Goal: Transaction & Acquisition: Purchase product/service

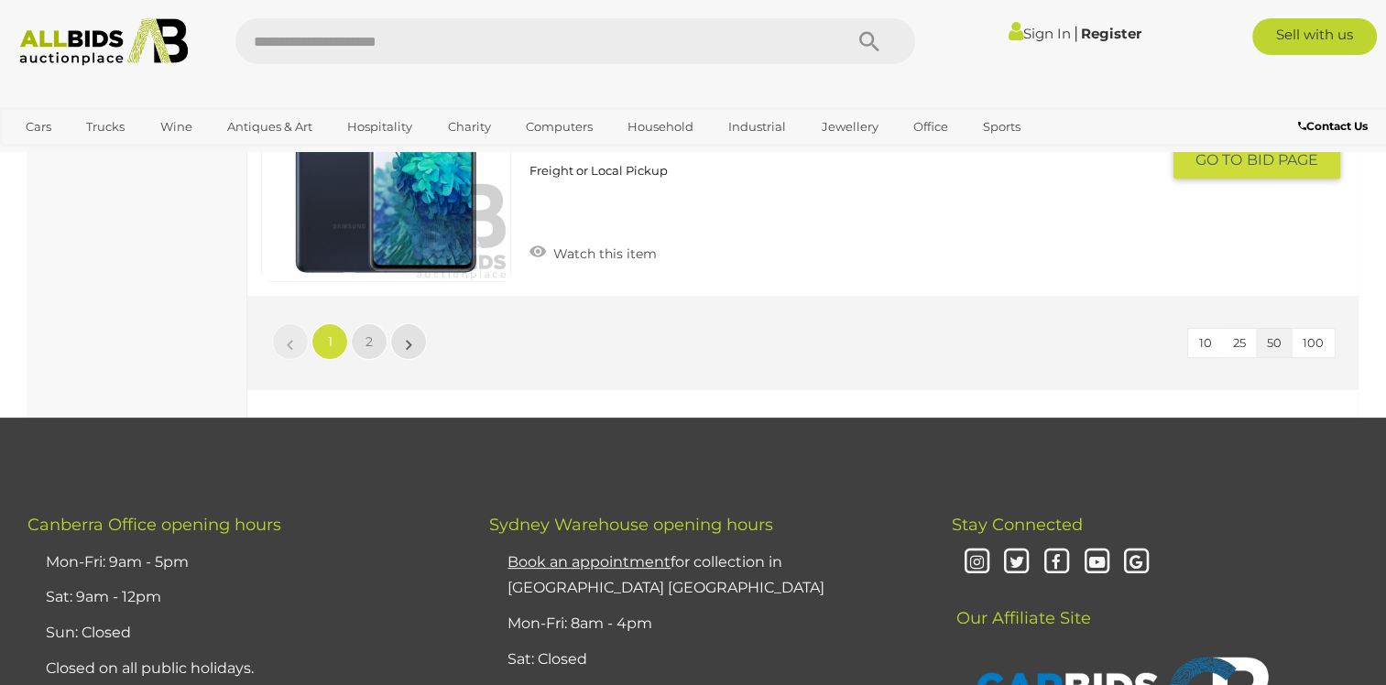
scroll to position [14012, 0]
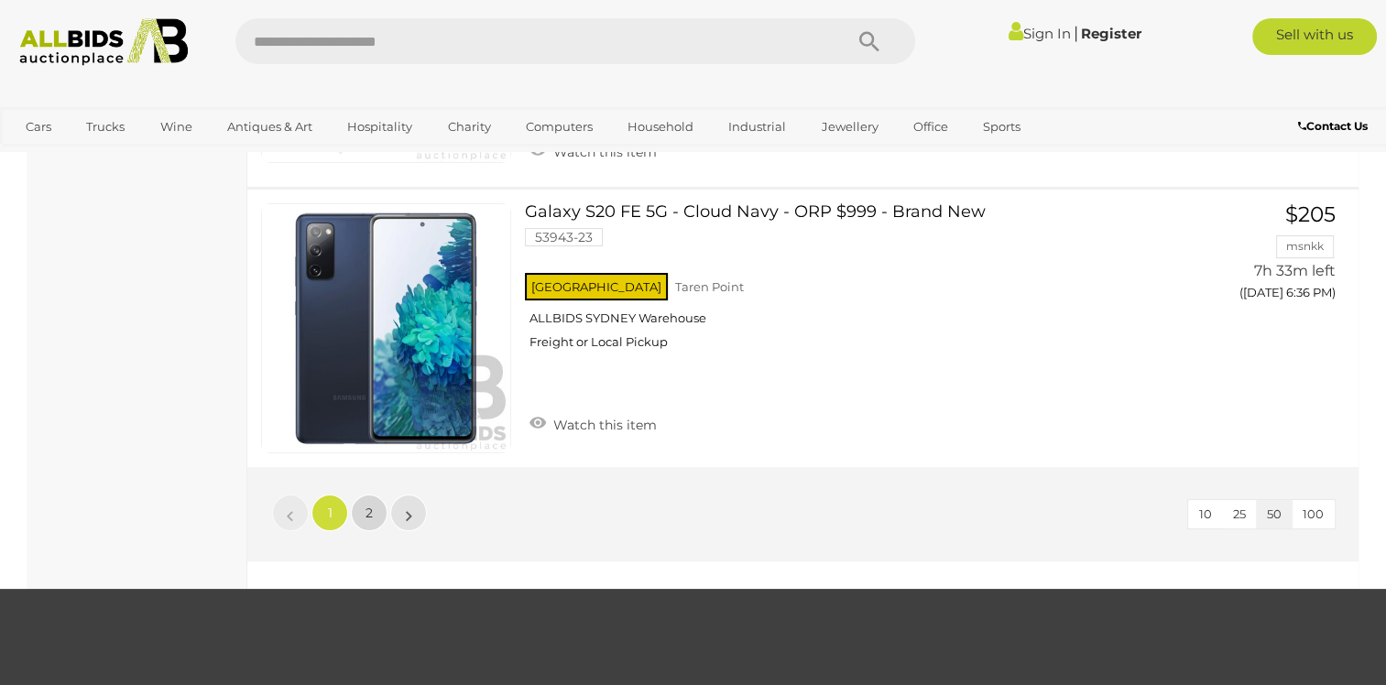
click at [373, 495] on link "2" at bounding box center [369, 513] width 37 height 37
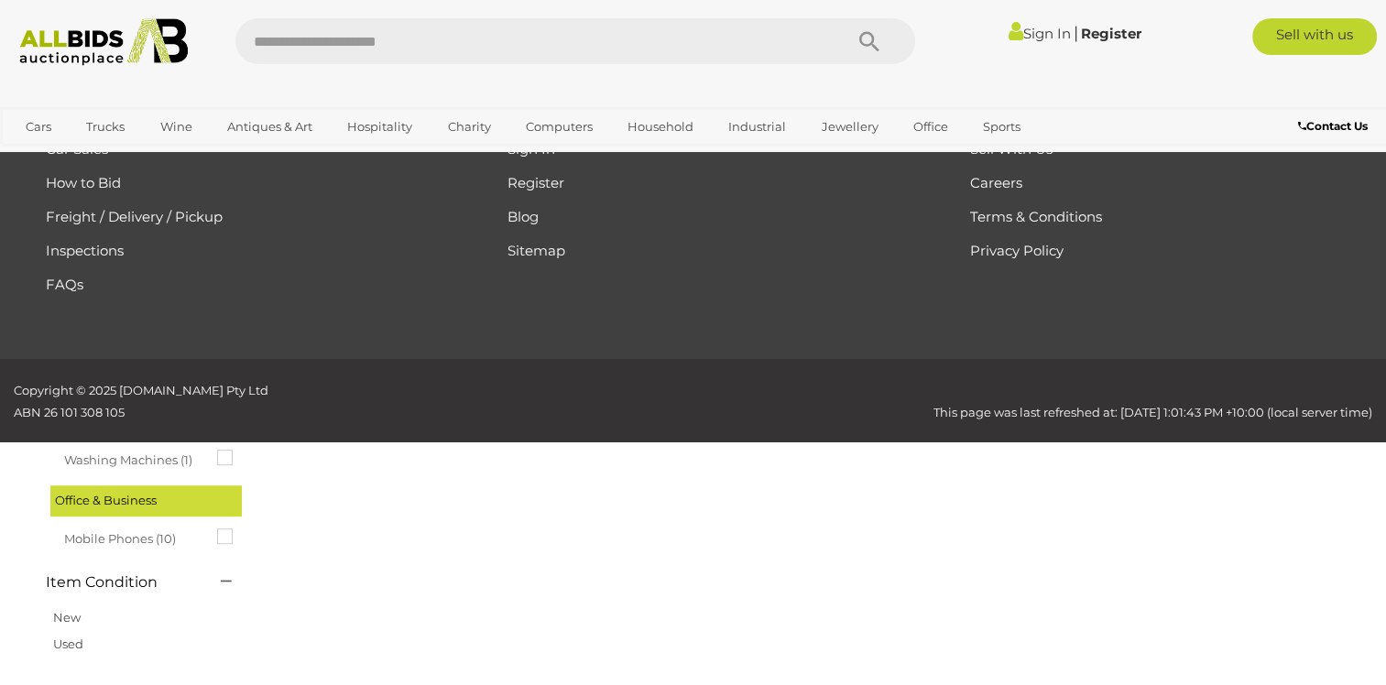
scroll to position [93, 0]
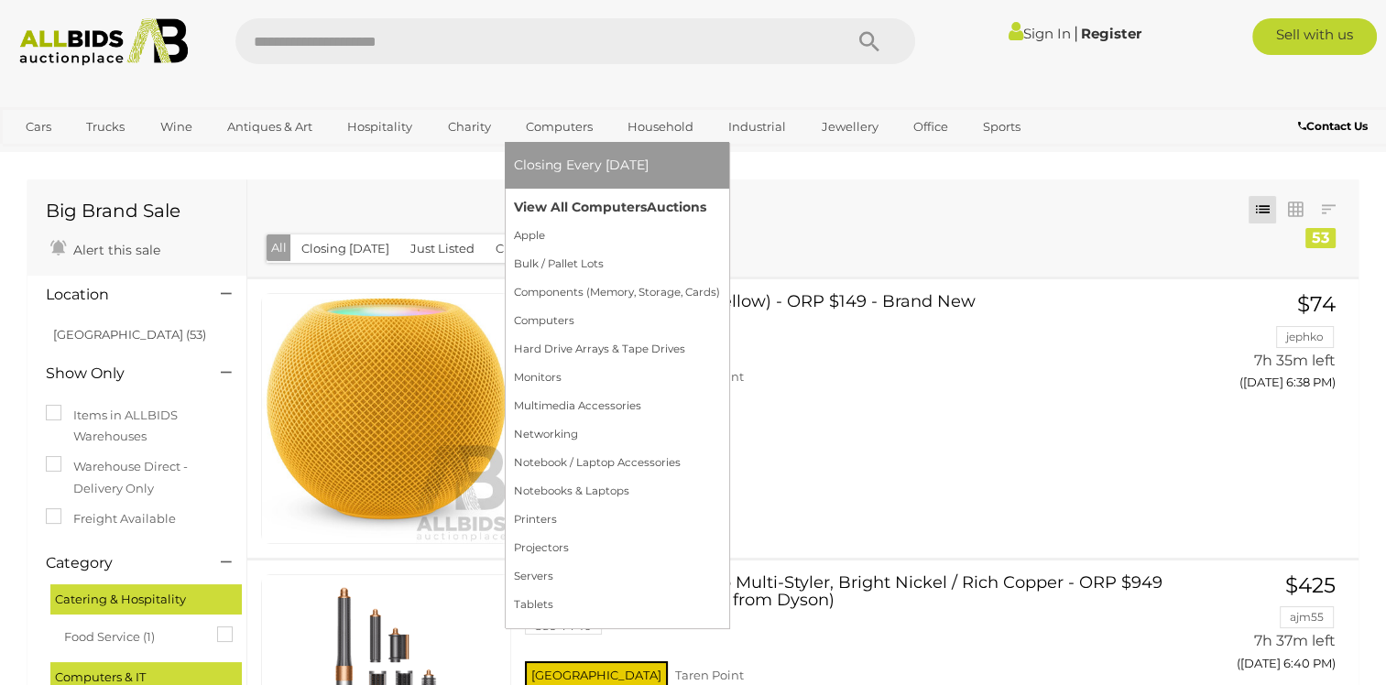
click at [546, 201] on link "View All Computers Auctions" at bounding box center [617, 207] width 206 height 28
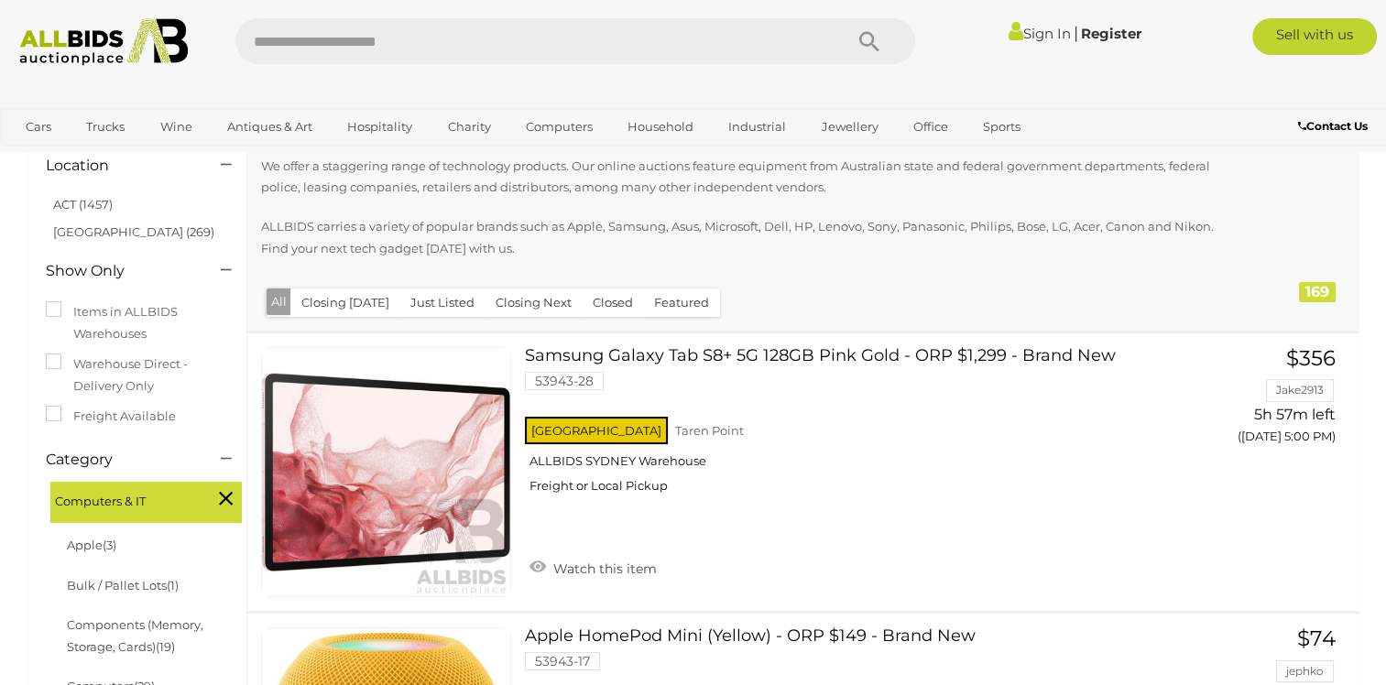
scroll to position [366, 0]
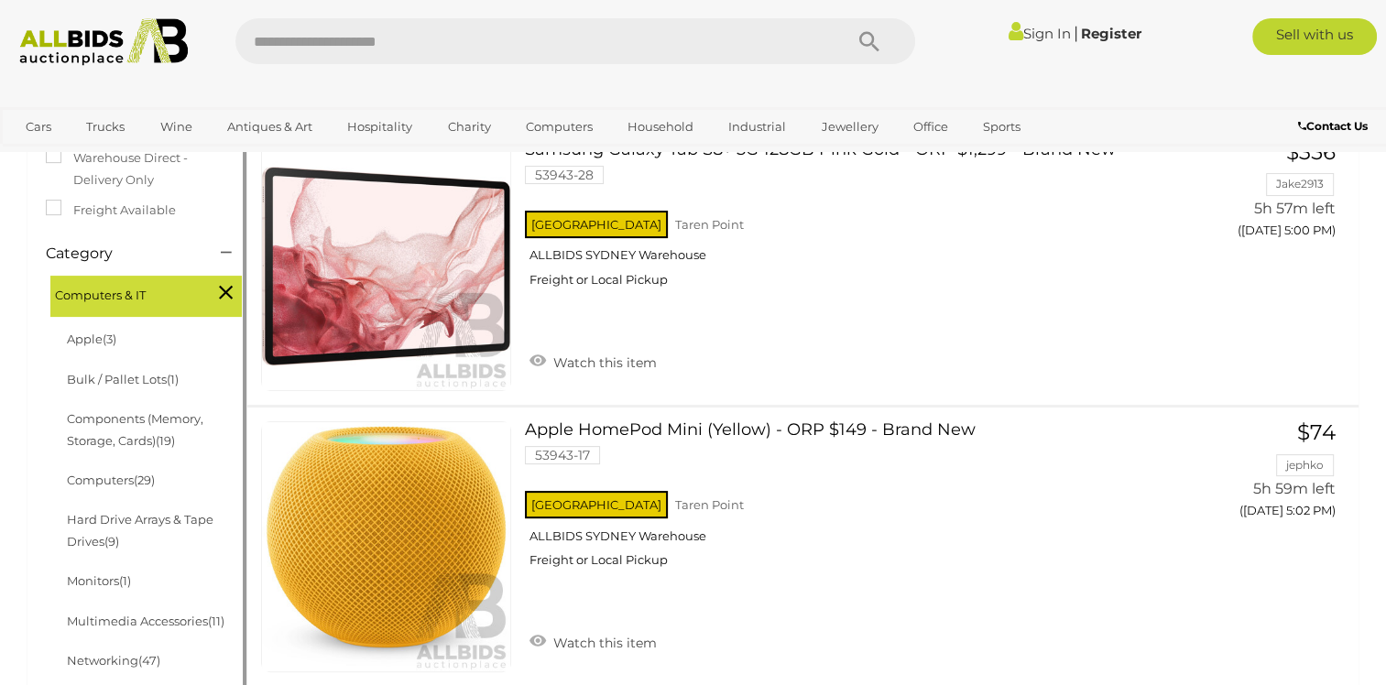
click at [132, 331] on li "Apple (3)" at bounding box center [153, 339] width 178 height 39
click at [128, 335] on li "Apple (3)" at bounding box center [153, 339] width 178 height 39
click at [114, 346] on span "(3)" at bounding box center [110, 339] width 14 height 15
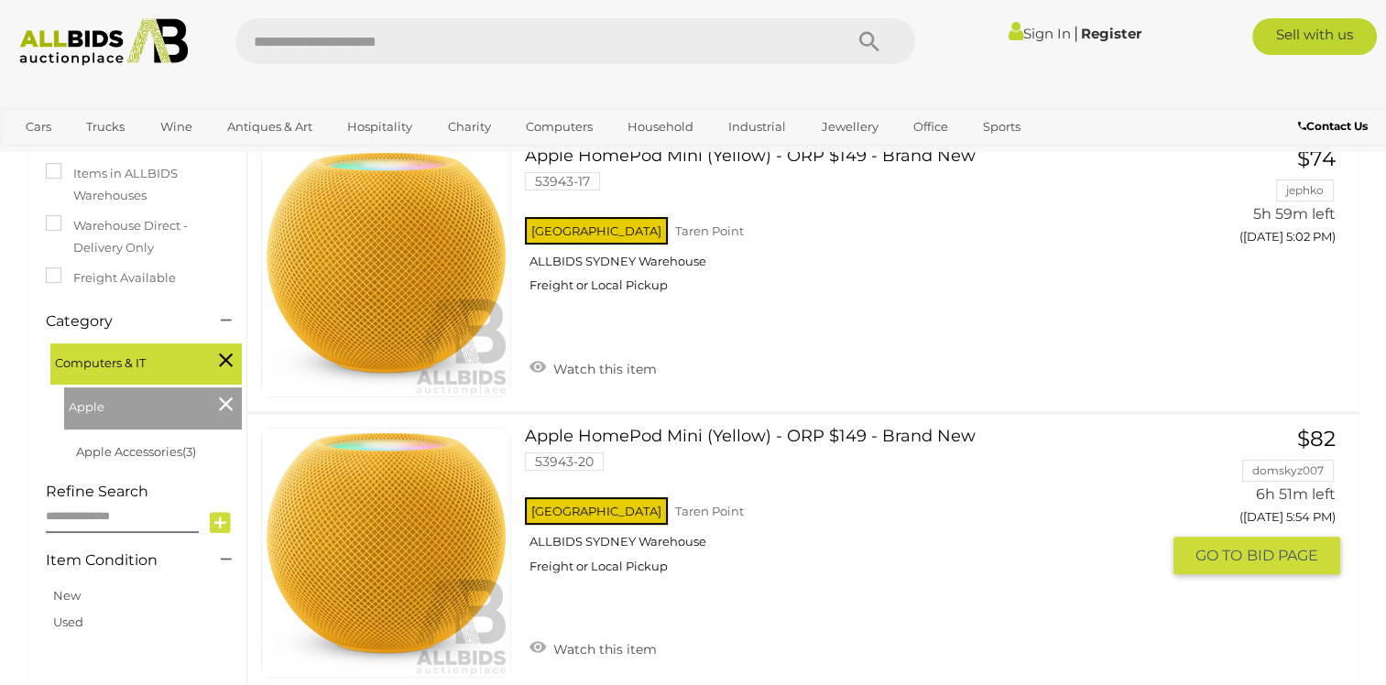
scroll to position [183, 0]
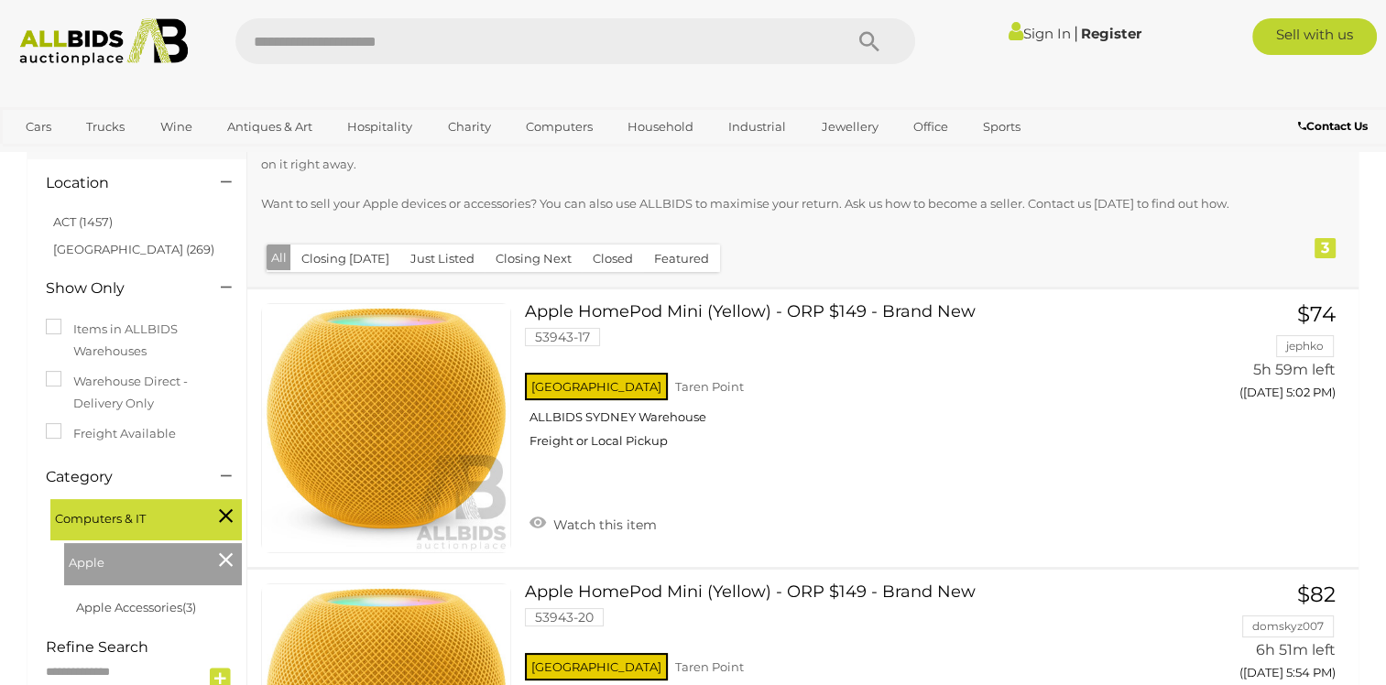
click at [222, 560] on icon at bounding box center [226, 560] width 14 height 24
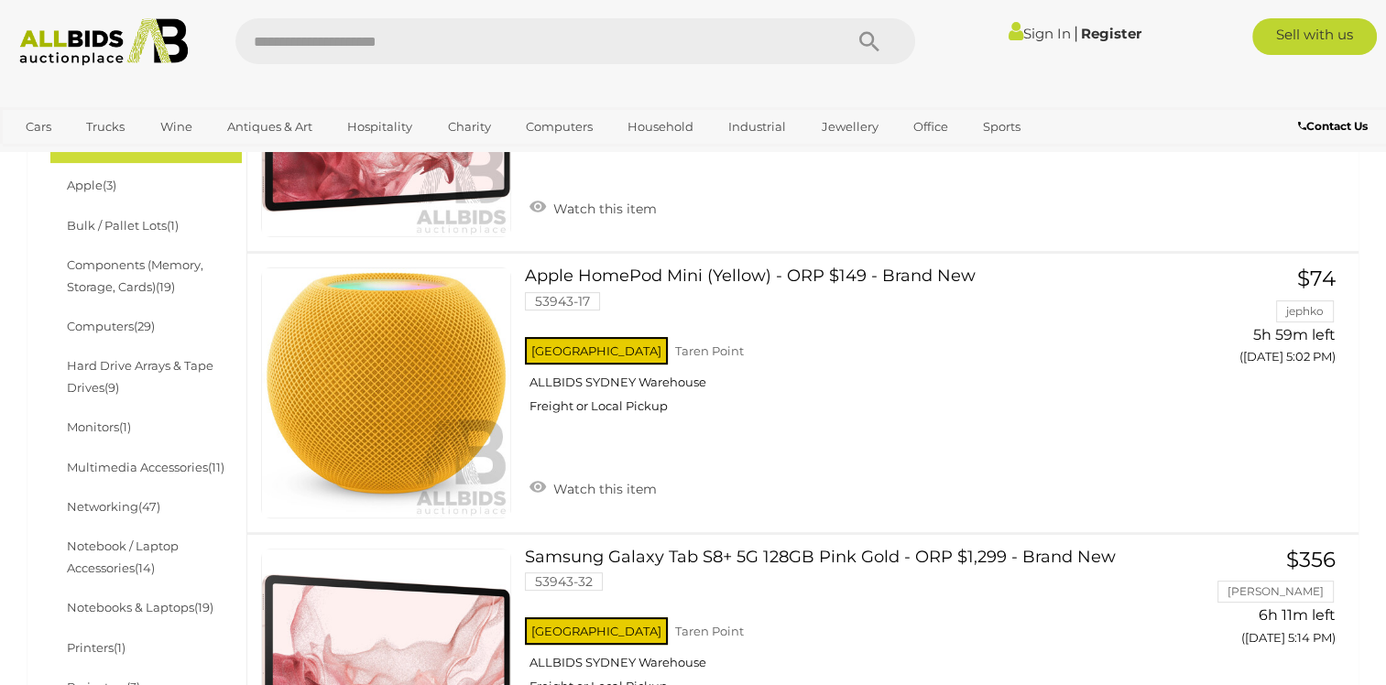
scroll to position [549, 0]
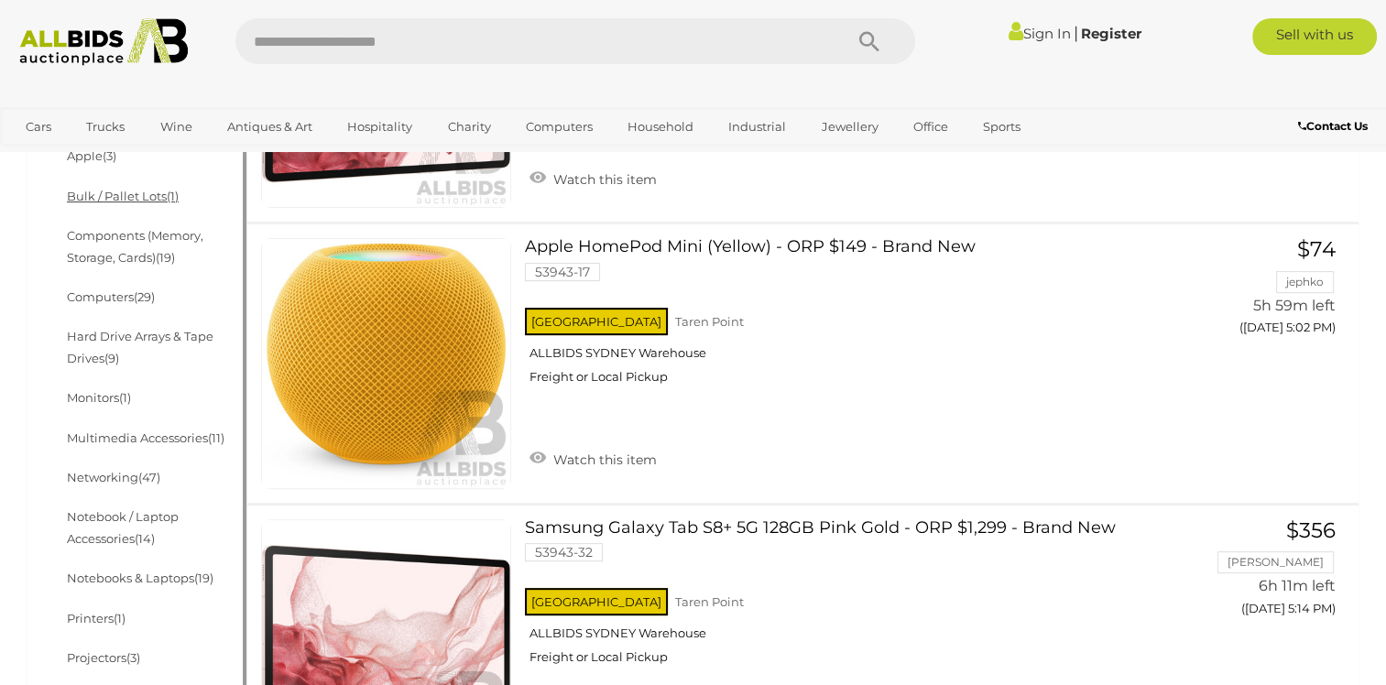
click at [121, 192] on link "Bulk / Pallet Lots (1)" at bounding box center [123, 196] width 112 height 15
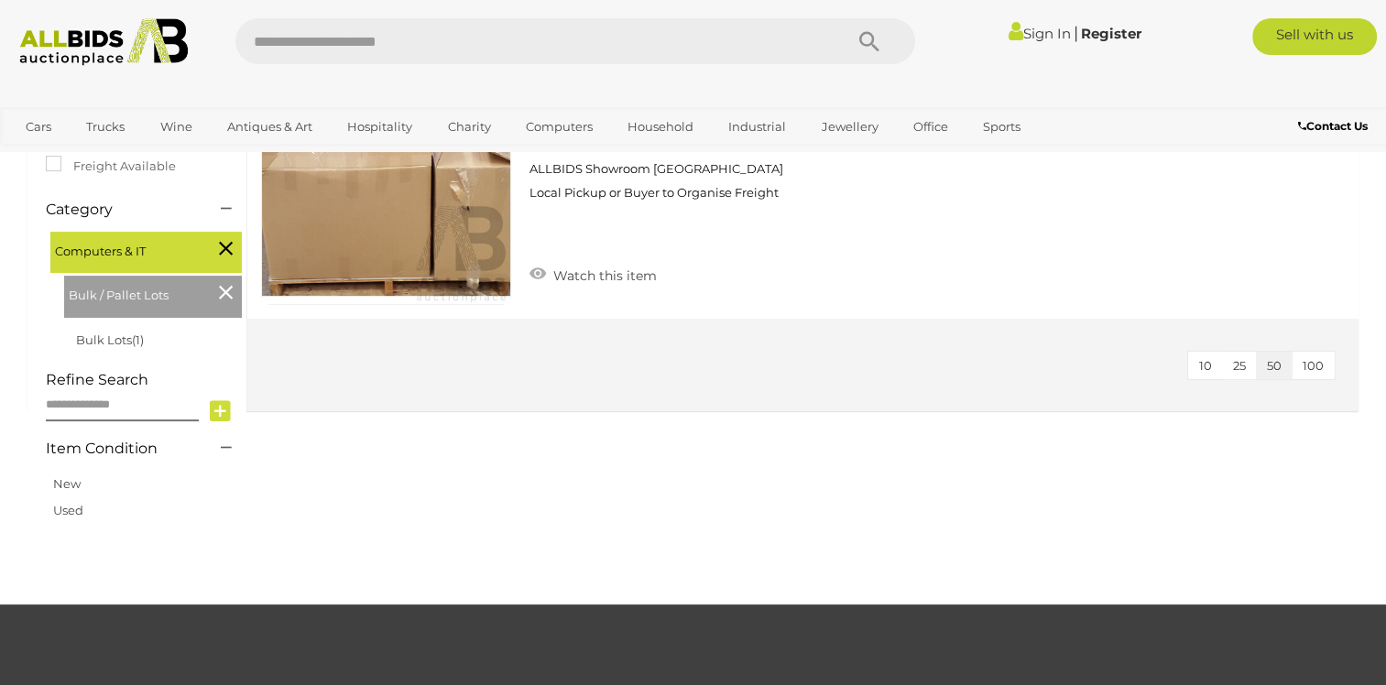
scroll to position [458, 0]
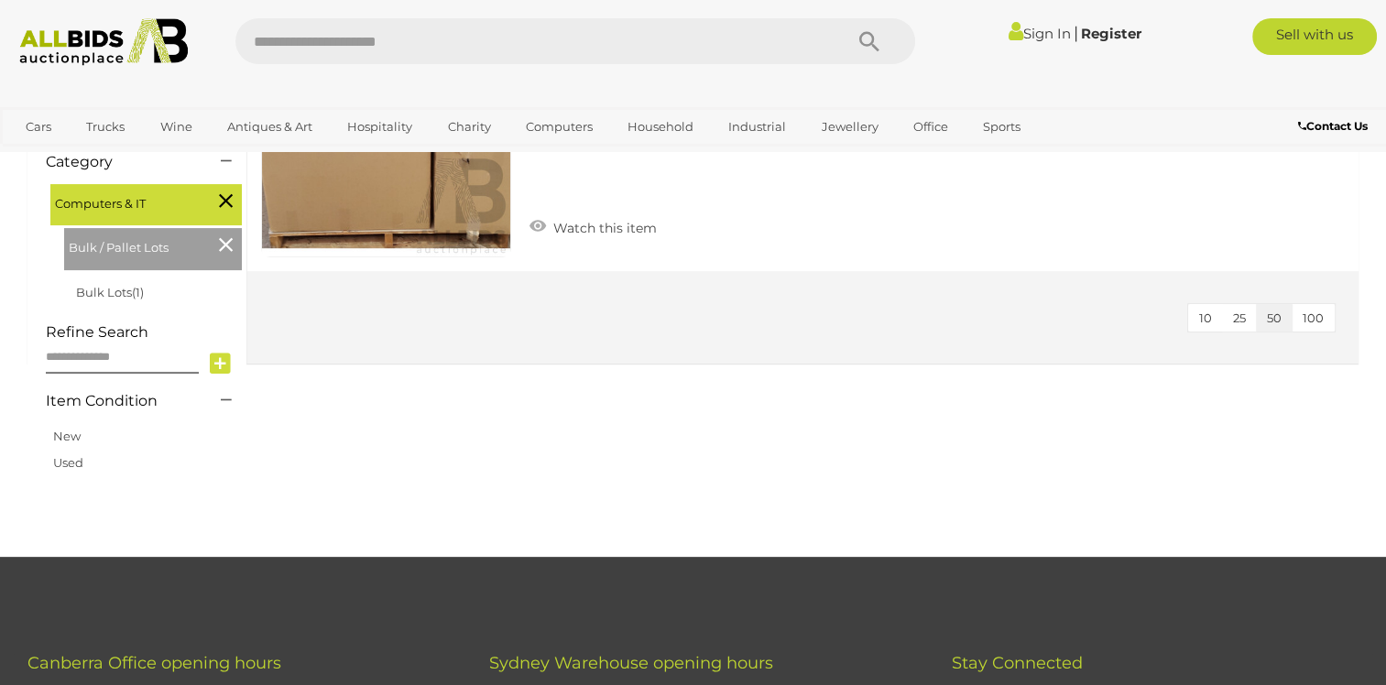
click at [219, 253] on icon at bounding box center [226, 245] width 14 height 24
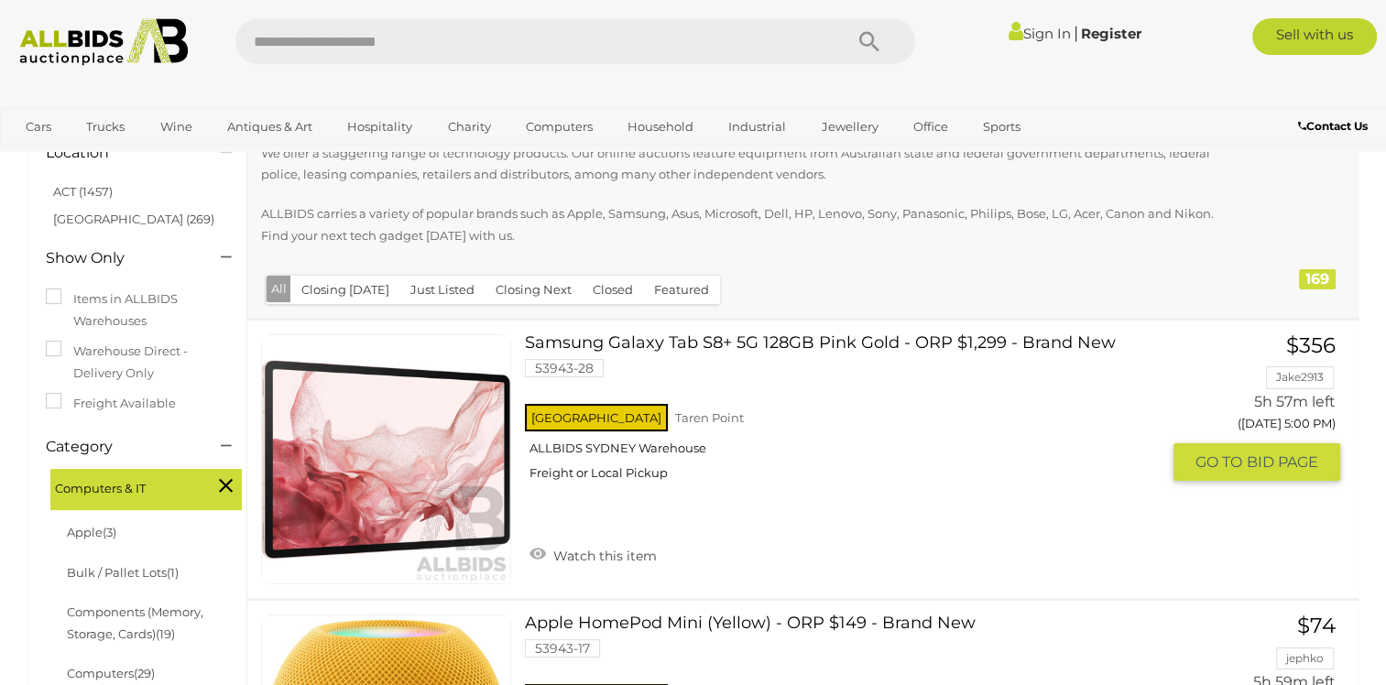
scroll to position [366, 0]
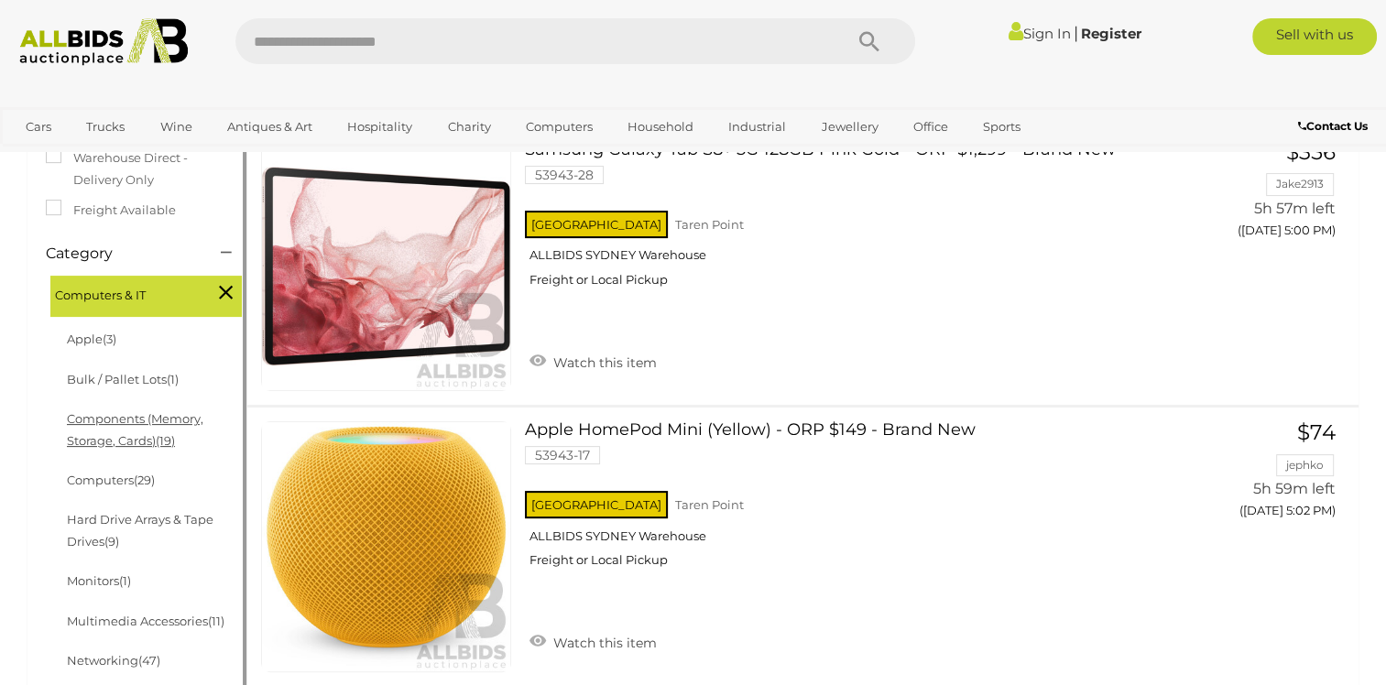
click at [122, 434] on link "Components (Memory, Storage, Cards) (19)" at bounding box center [135, 429] width 136 height 36
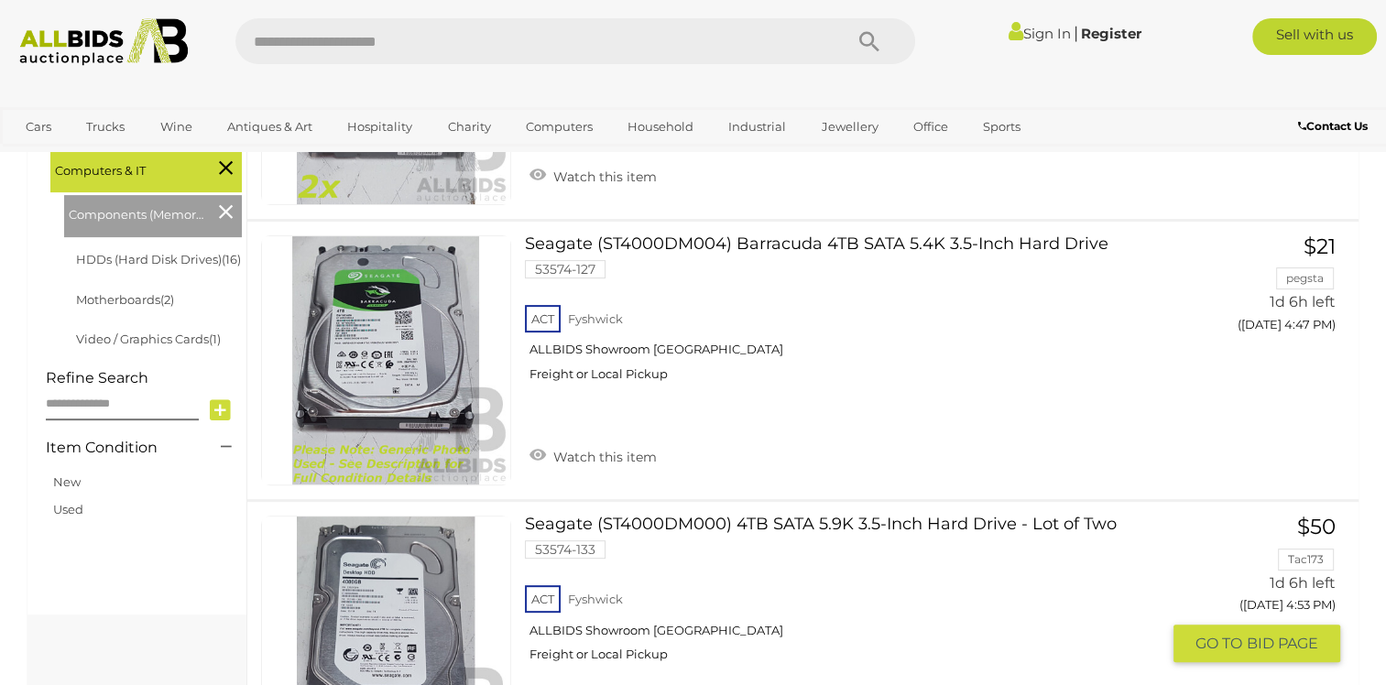
scroll to position [275, 0]
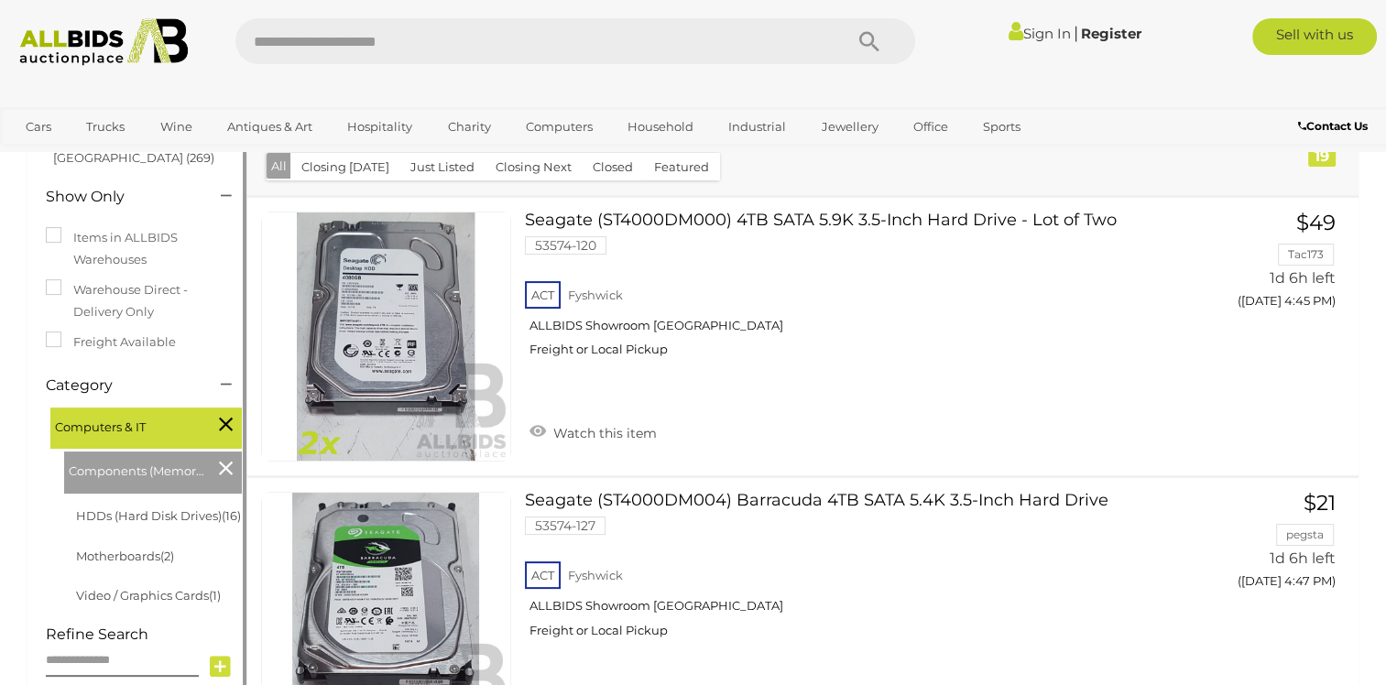
click at [220, 473] on icon at bounding box center [226, 468] width 14 height 24
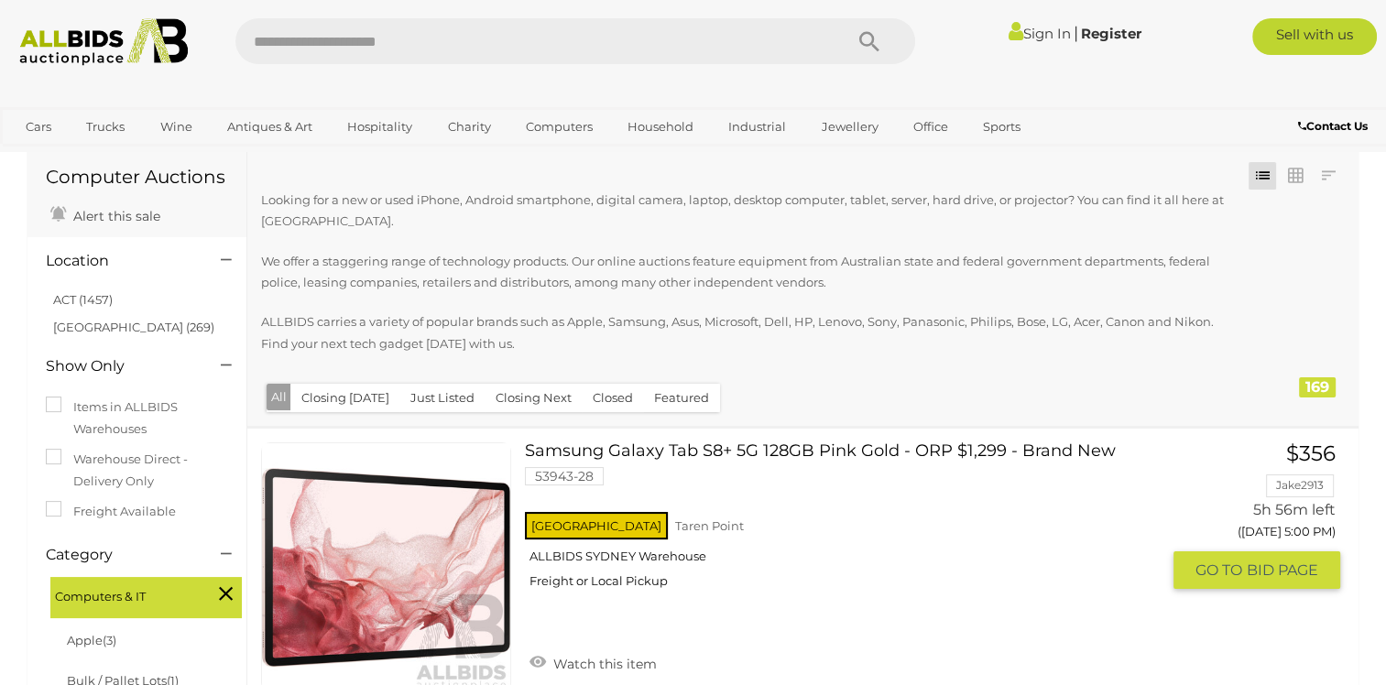
scroll to position [275, 0]
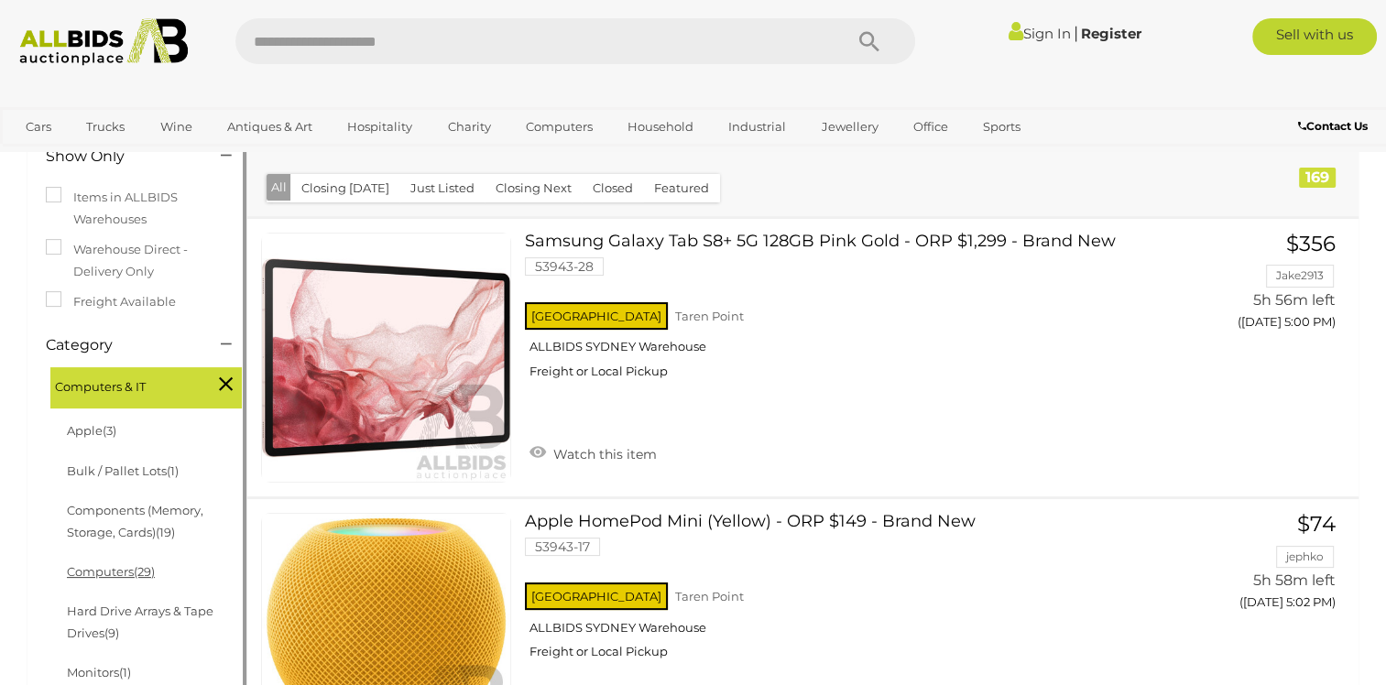
click at [120, 573] on link "Computers (29)" at bounding box center [111, 571] width 88 height 15
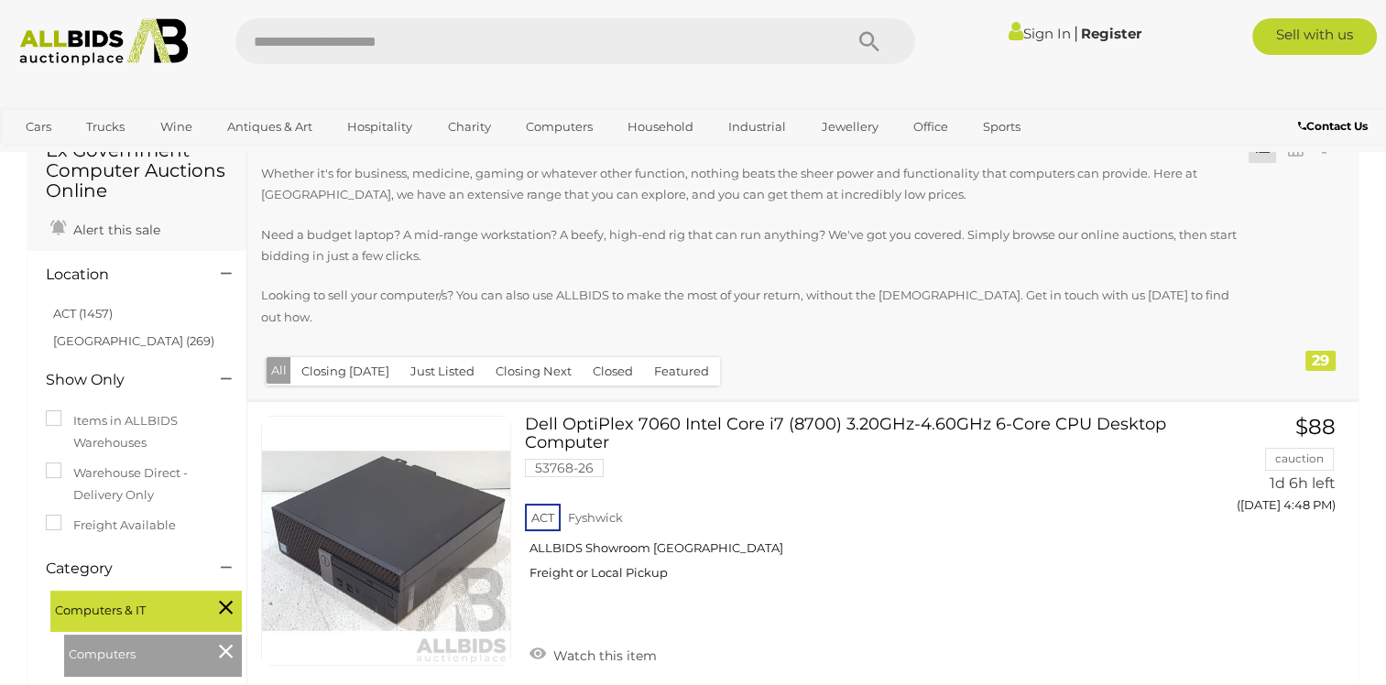
scroll to position [458, 0]
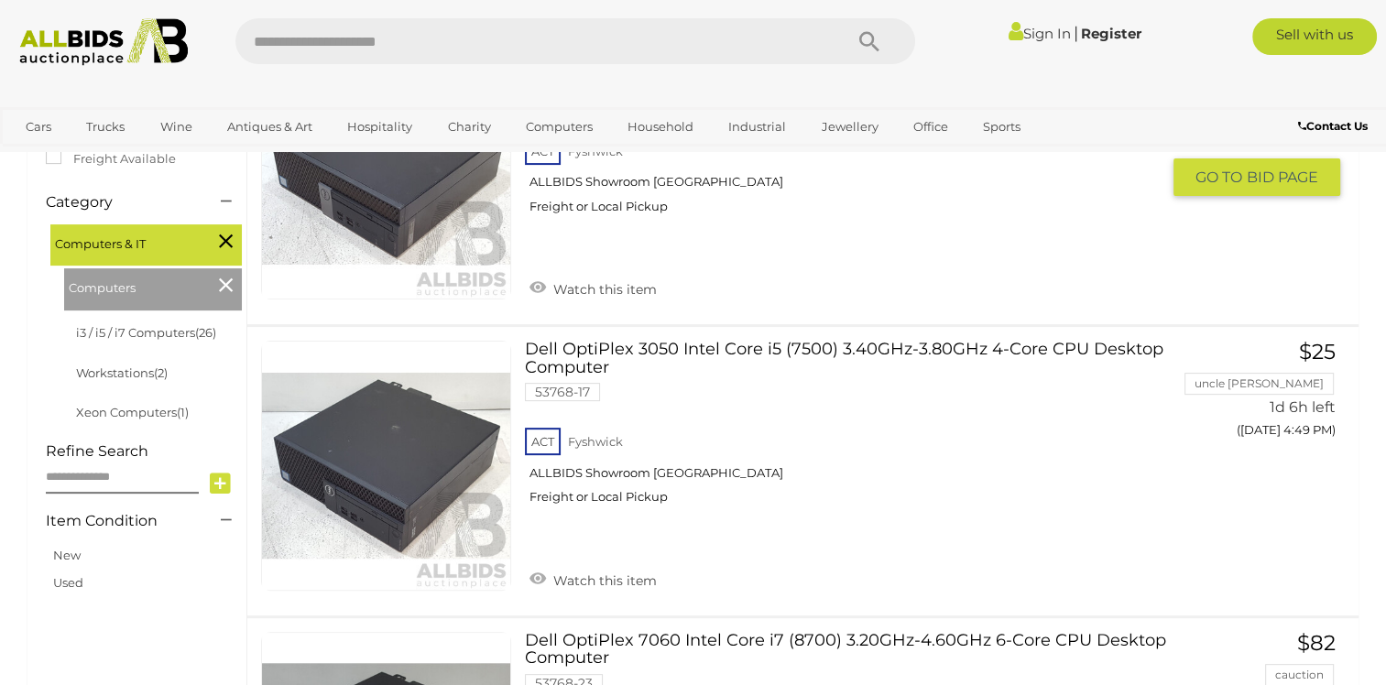
click at [234, 294] on div "Dell OptiPlex 7060 Intel Core i7 (8700) 3.20GHz-4.60GHz 6-Core CPU Desktop Comp…" at bounding box center [803, 180] width 1138 height 288
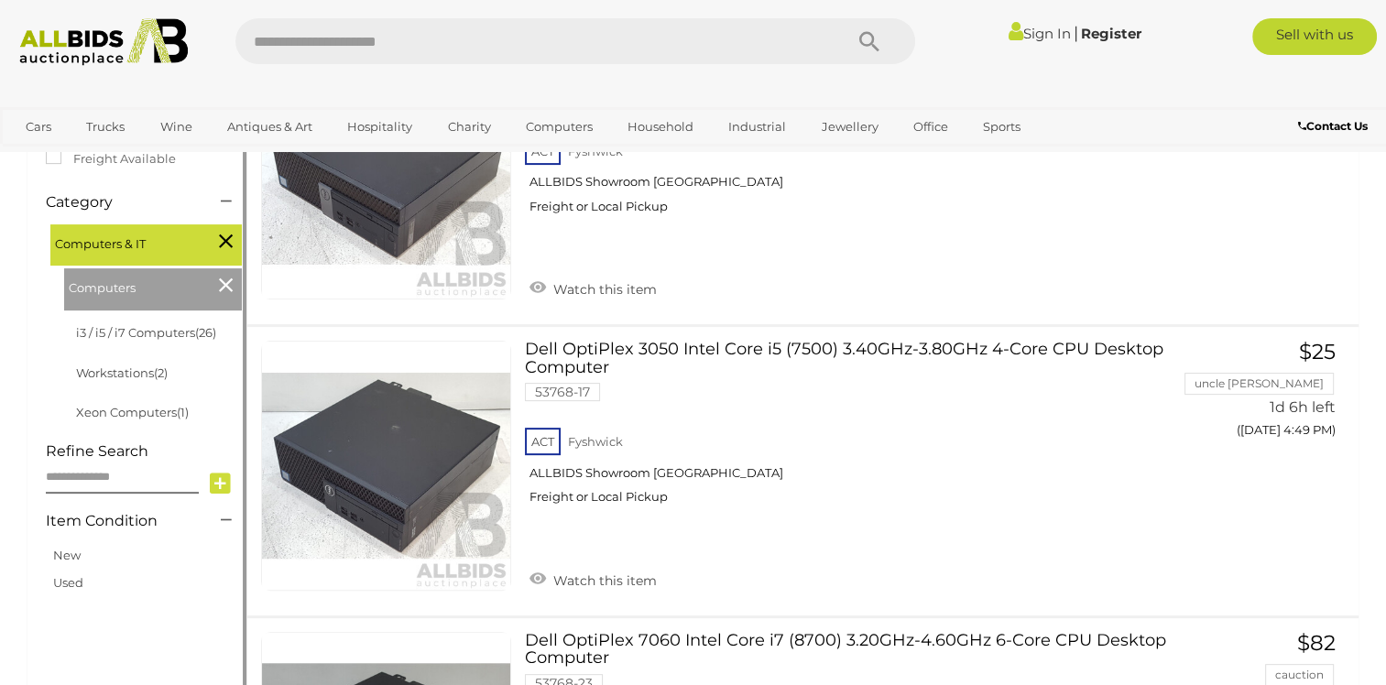
click at [223, 294] on icon at bounding box center [226, 285] width 14 height 24
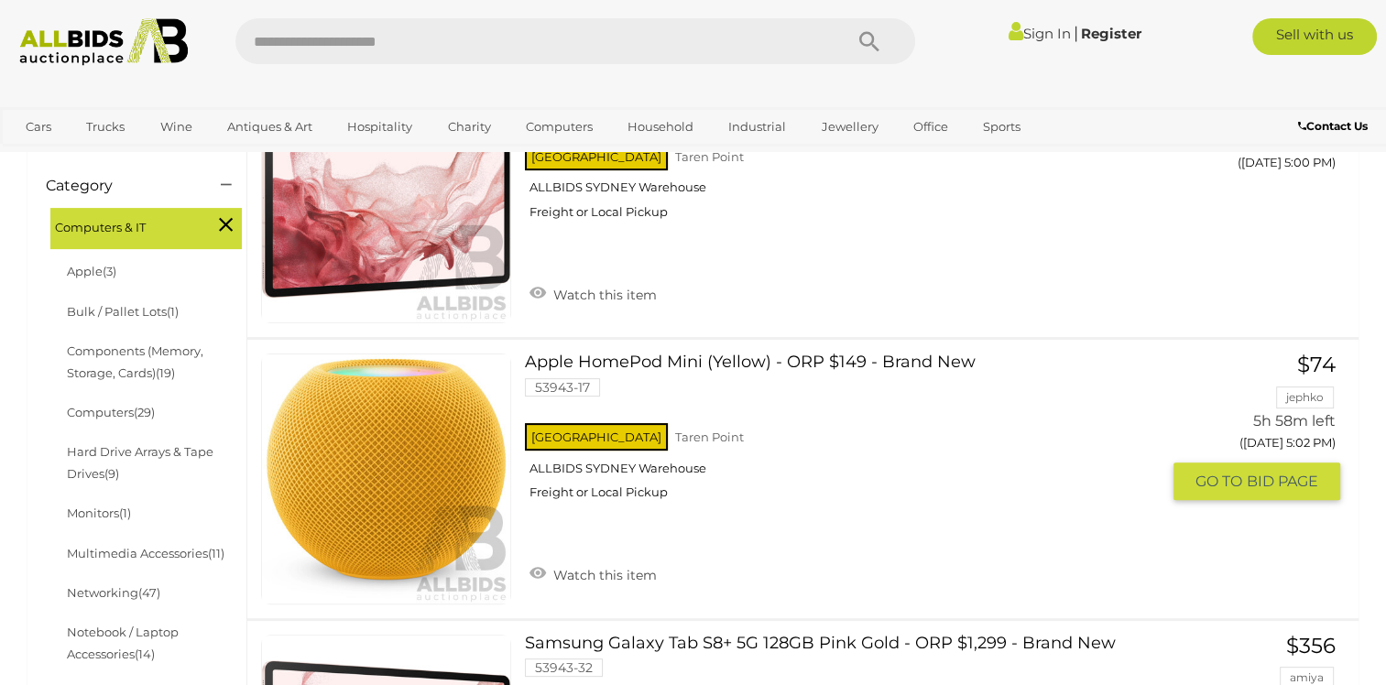
scroll to position [458, 0]
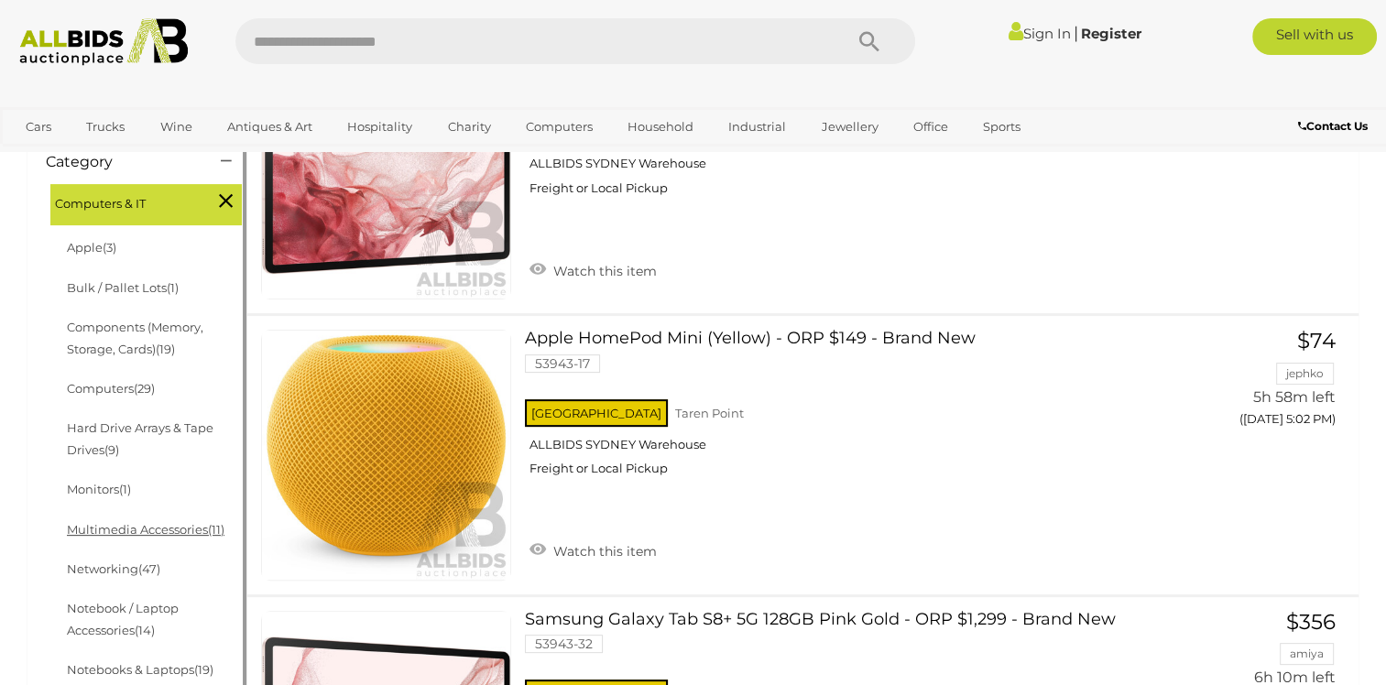
click at [147, 537] on link "Multimedia Accessories (11)" at bounding box center [146, 529] width 158 height 15
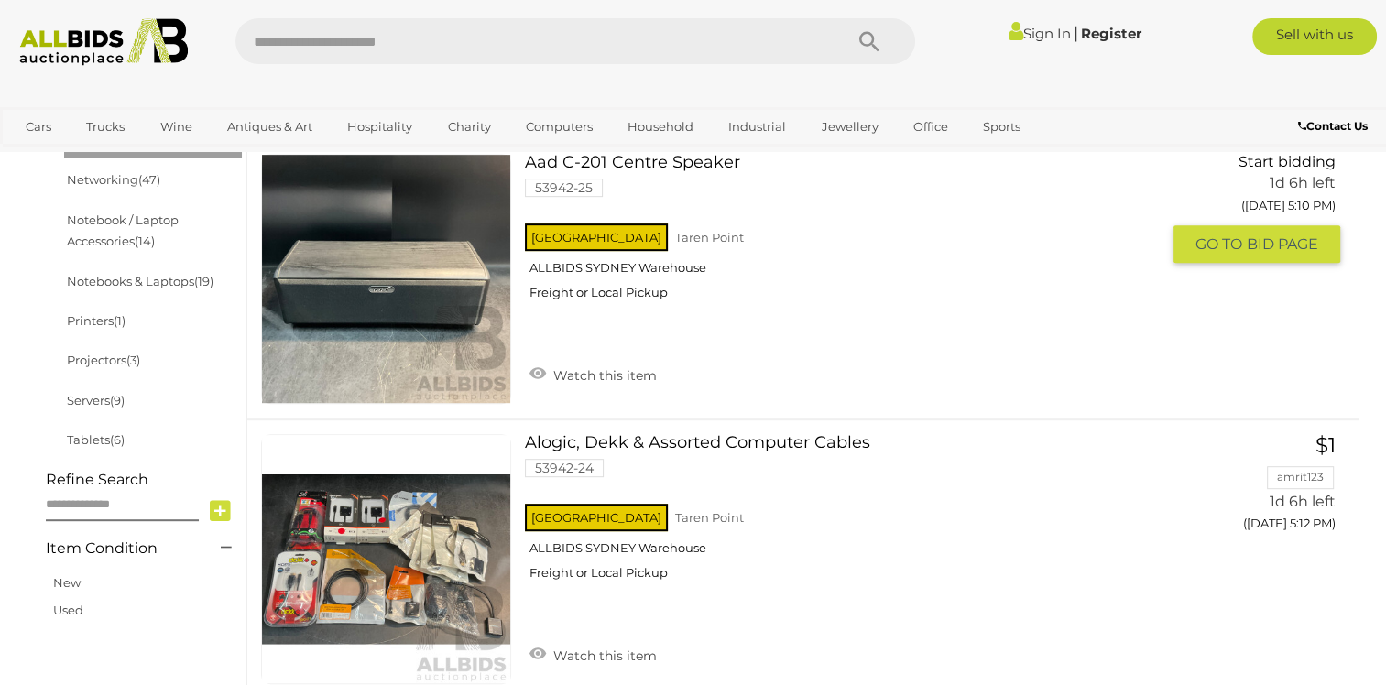
scroll to position [641, 0]
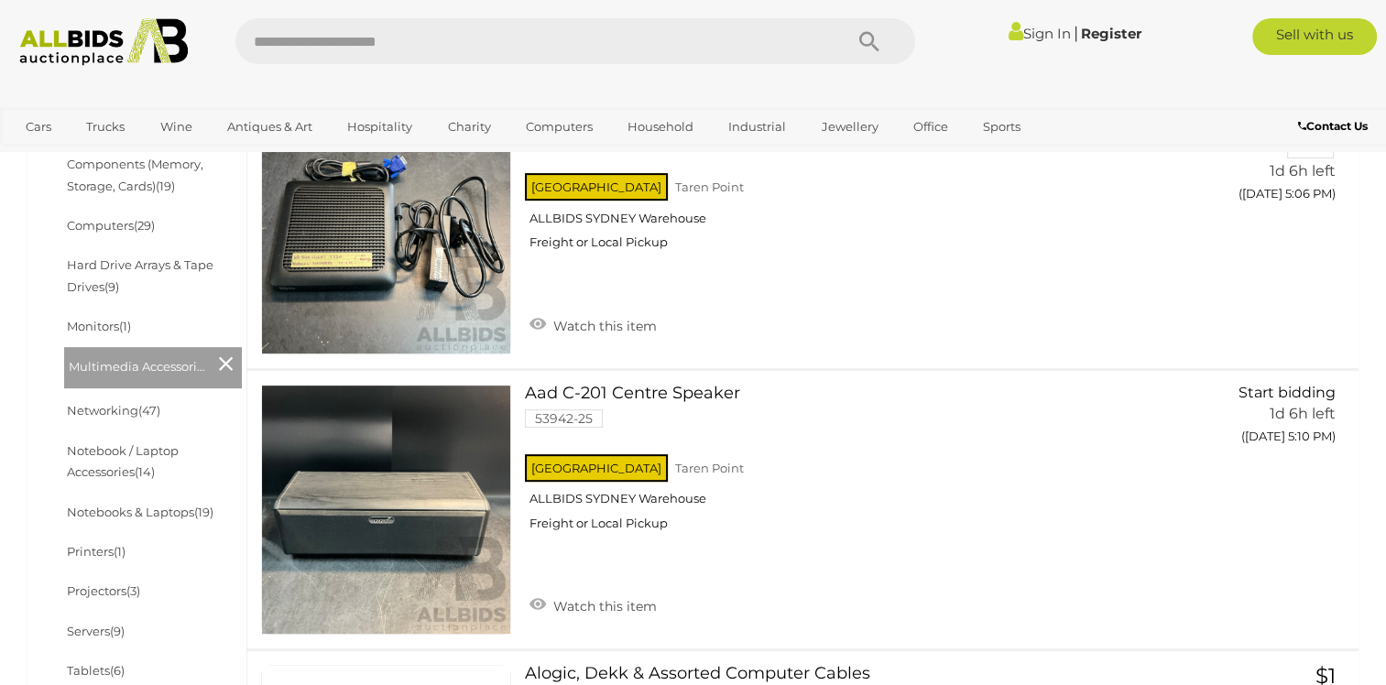
click at [230, 368] on icon at bounding box center [226, 364] width 14 height 24
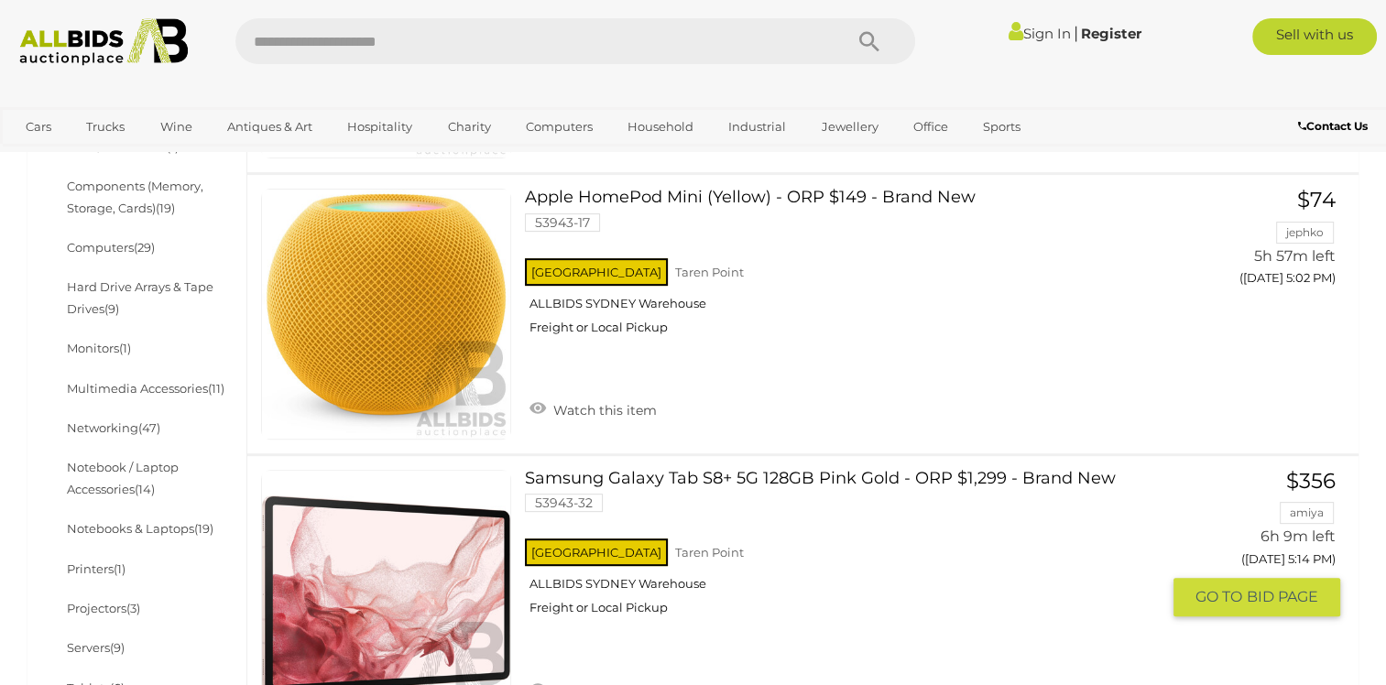
scroll to position [641, 0]
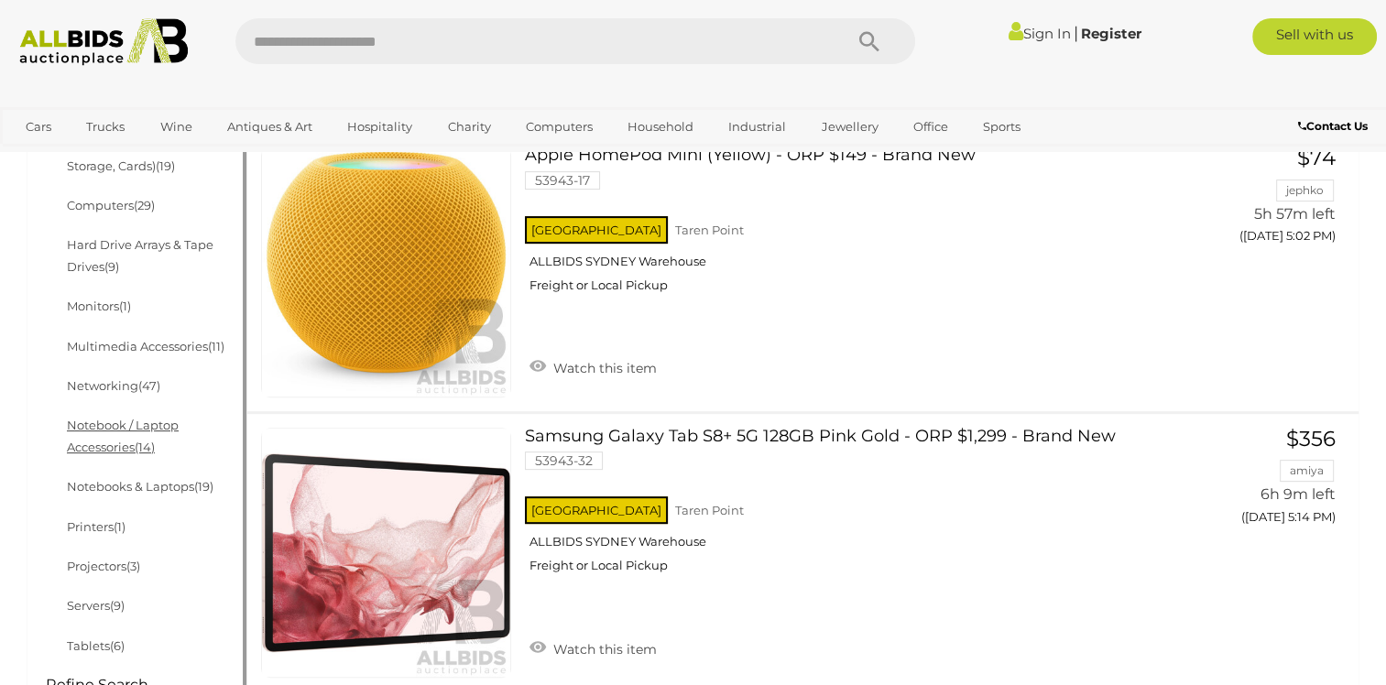
click at [132, 453] on link "Notebook / Laptop Accessories (14)" at bounding box center [123, 436] width 112 height 36
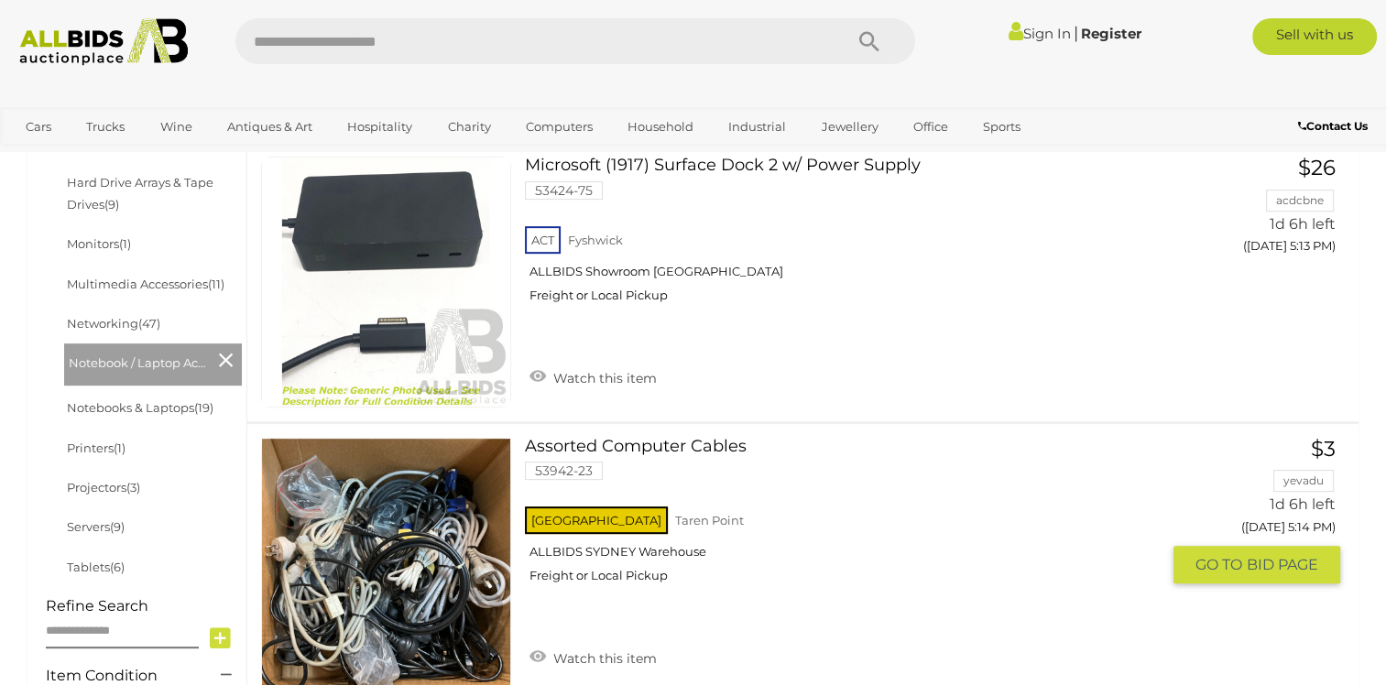
scroll to position [733, 0]
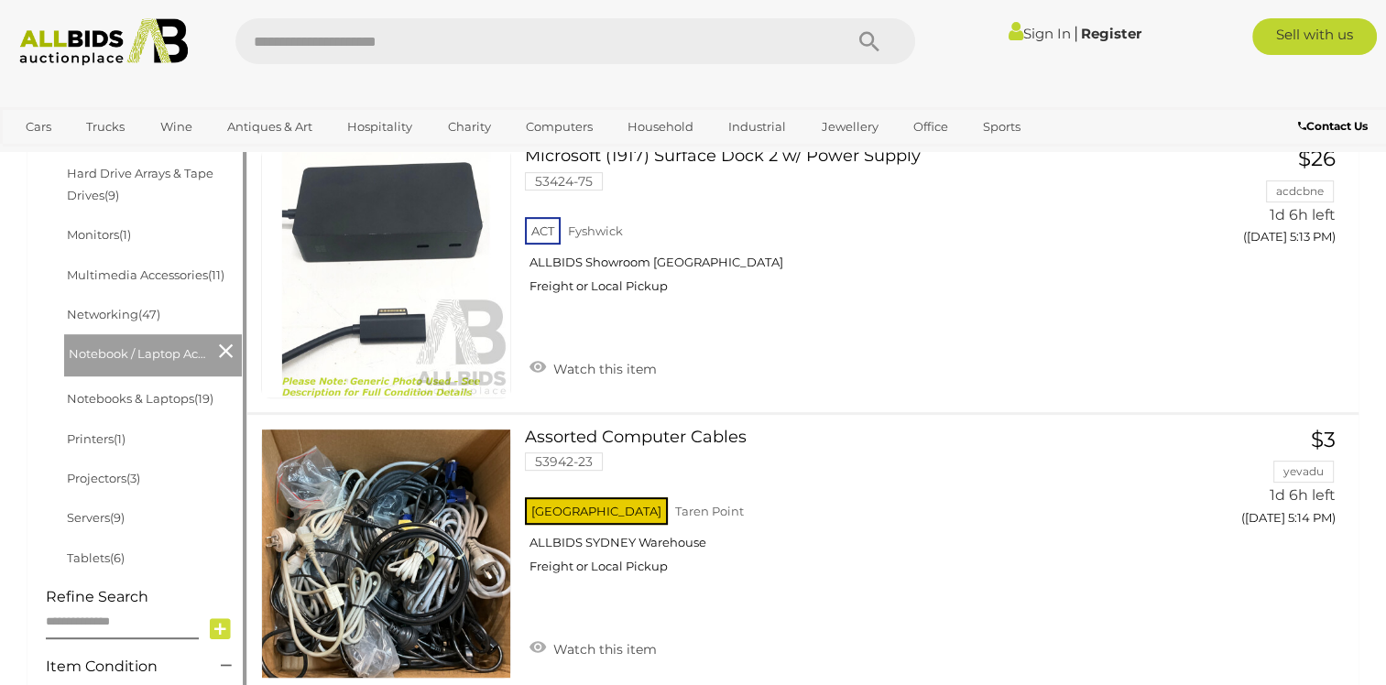
click at [224, 363] on icon at bounding box center [226, 351] width 14 height 24
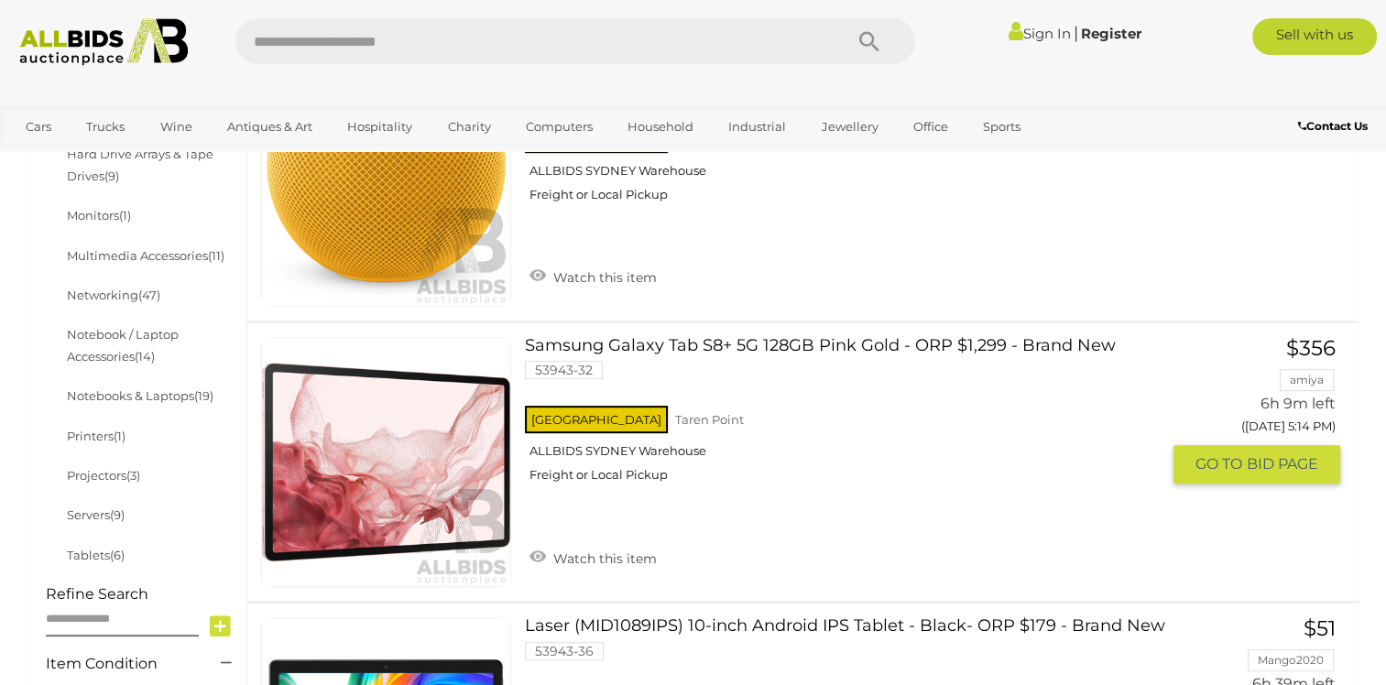
scroll to position [733, 0]
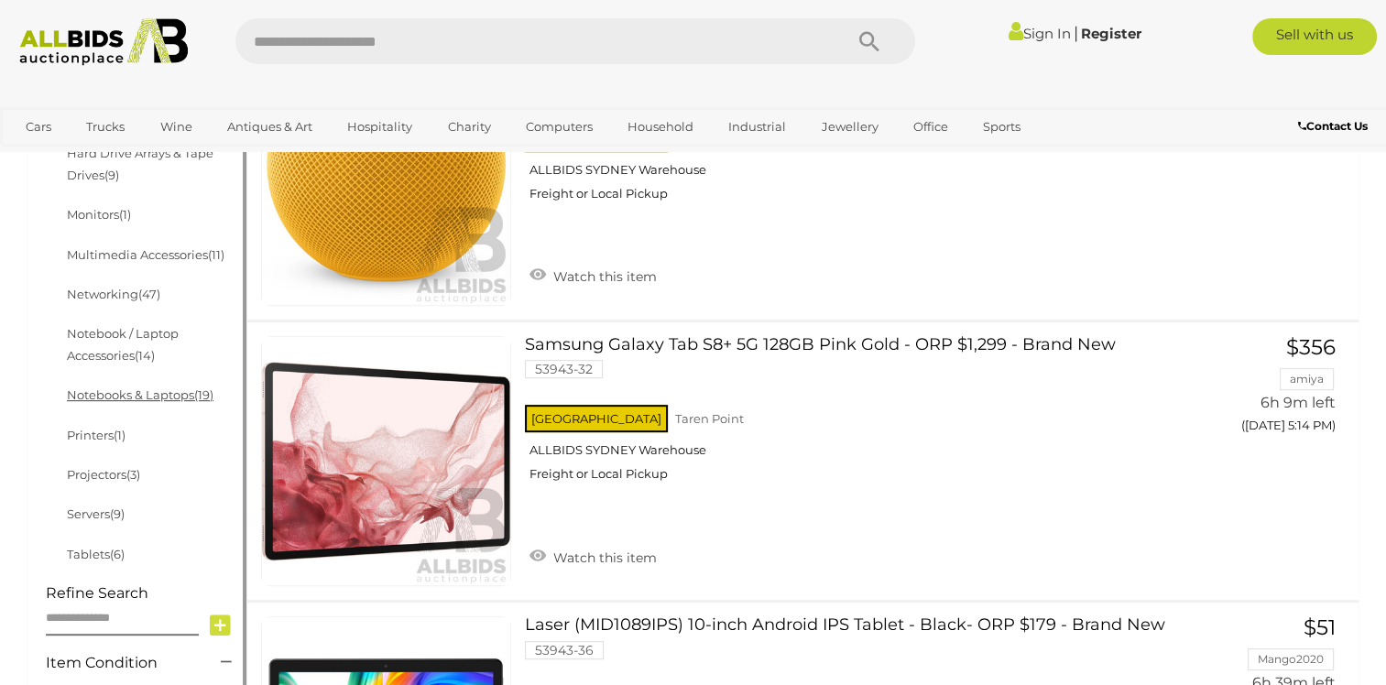
click at [147, 399] on link "Notebooks & Laptops (19)" at bounding box center [140, 394] width 147 height 15
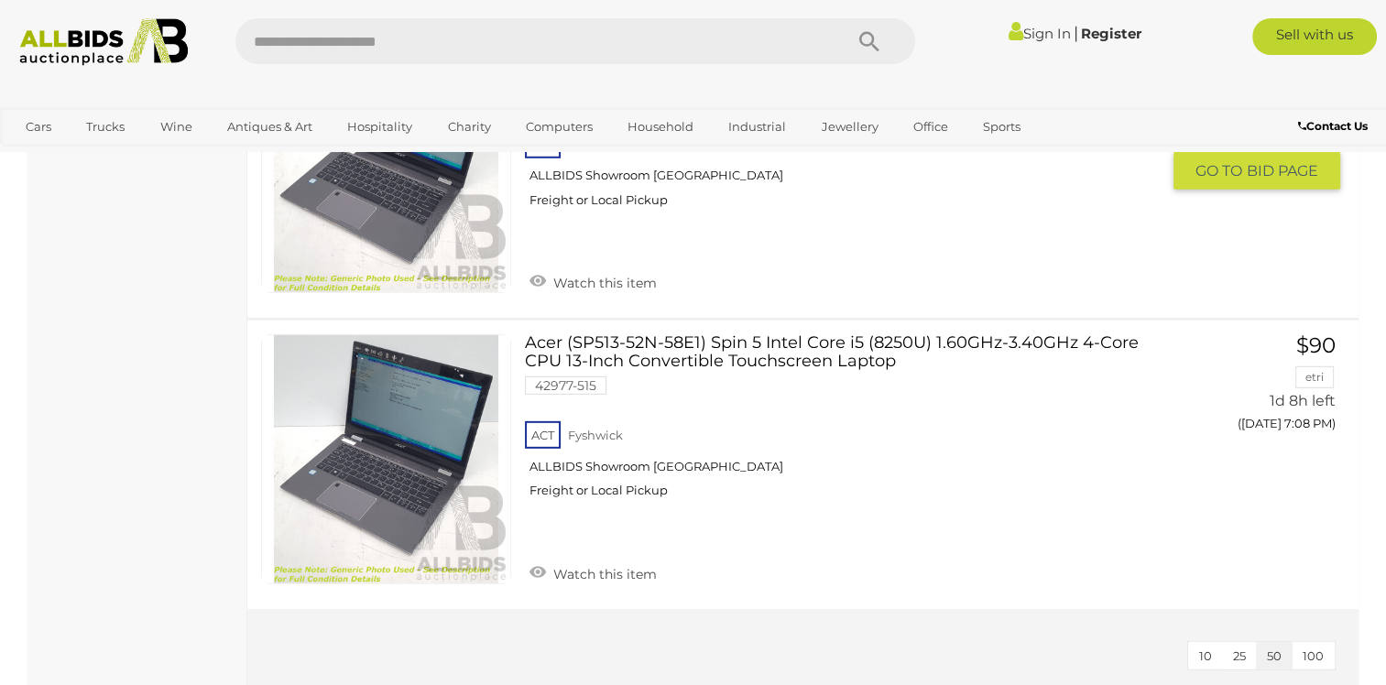
scroll to position [5586, 0]
